Goal: Transaction & Acquisition: Purchase product/service

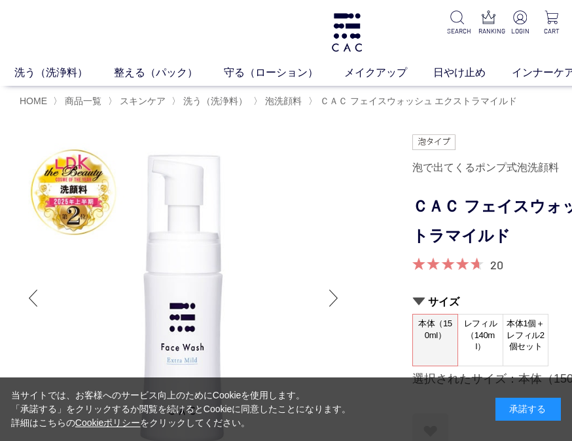
click at [554, 411] on div "承諾する" at bounding box center [528, 409] width 65 height 23
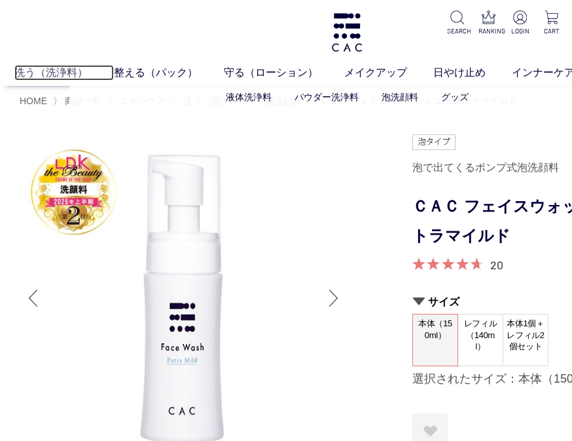
click at [62, 75] on link "洗う（洗浄料）" at bounding box center [64, 73] width 100 height 16
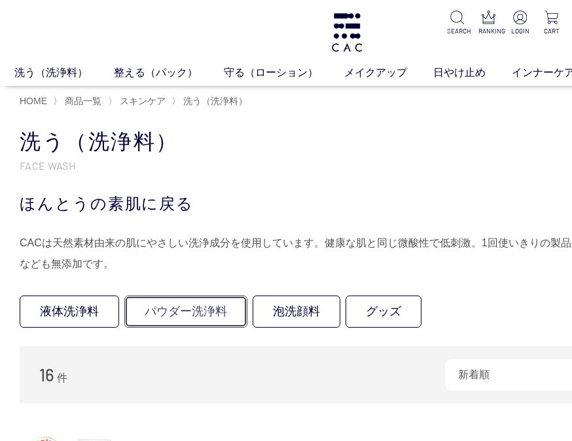
click at [198, 308] on link "パウダー洗浄料" at bounding box center [185, 311] width 123 height 32
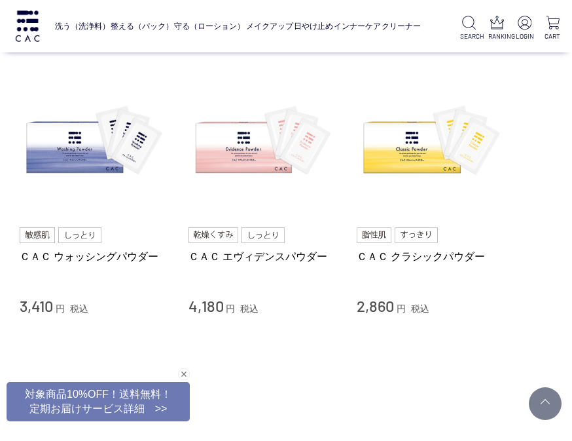
scroll to position [102, 0]
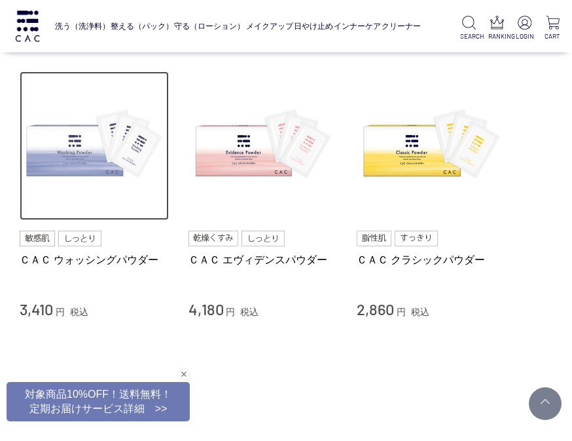
click at [96, 161] on img at bounding box center [94, 145] width 149 height 149
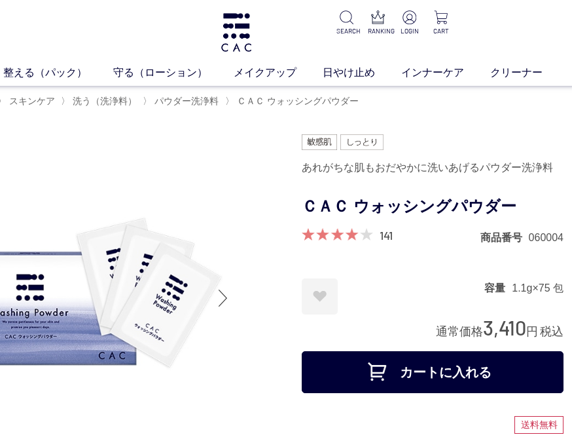
scroll to position [0, 122]
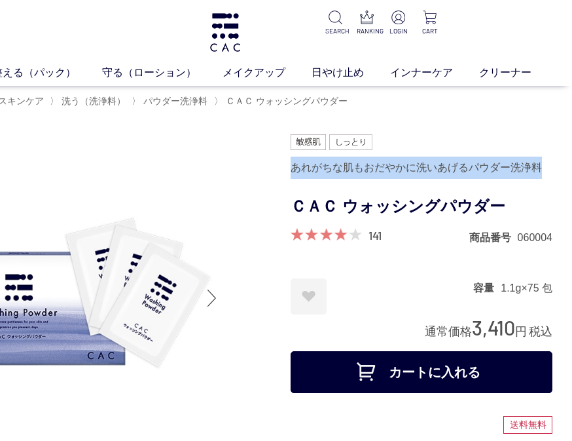
drag, startPoint x: 294, startPoint y: 168, endPoint x: 567, endPoint y: 162, distance: 273.2
copy div "あれがちな肌もおだやかに洗いあげるパウダー洗浄料"
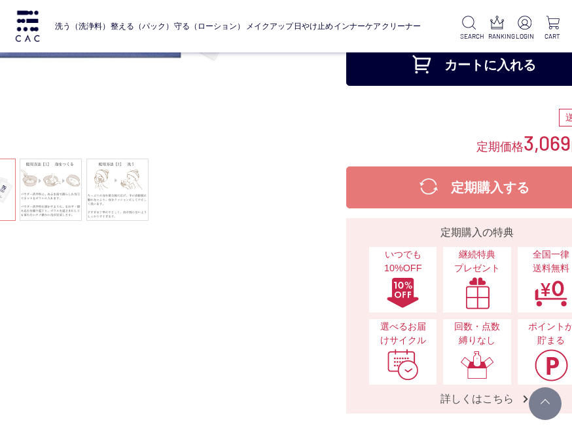
scroll to position [221, 0]
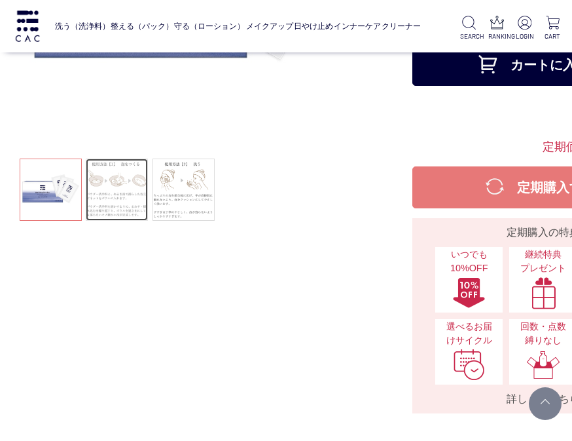
click at [117, 203] on link at bounding box center [117, 189] width 62 height 62
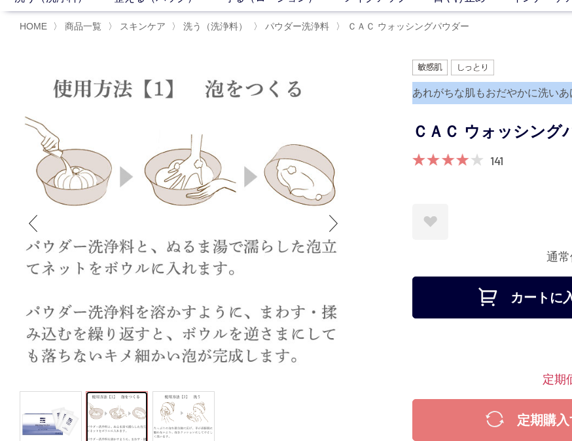
scroll to position [97, 0]
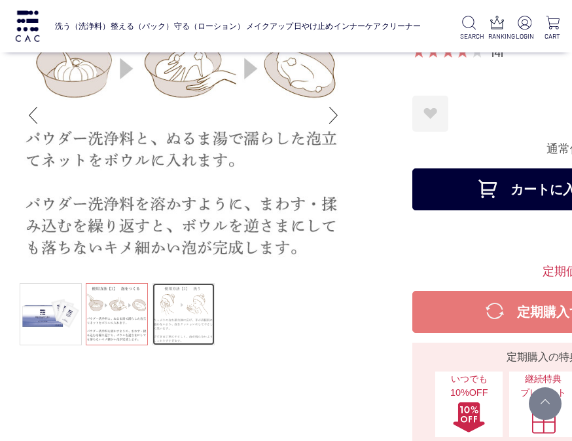
click at [179, 310] on link at bounding box center [184, 314] width 62 height 62
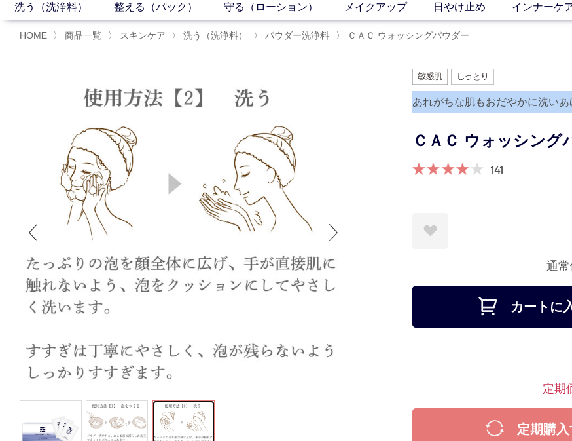
scroll to position [69, 0]
